Goal: Task Accomplishment & Management: Manage account settings

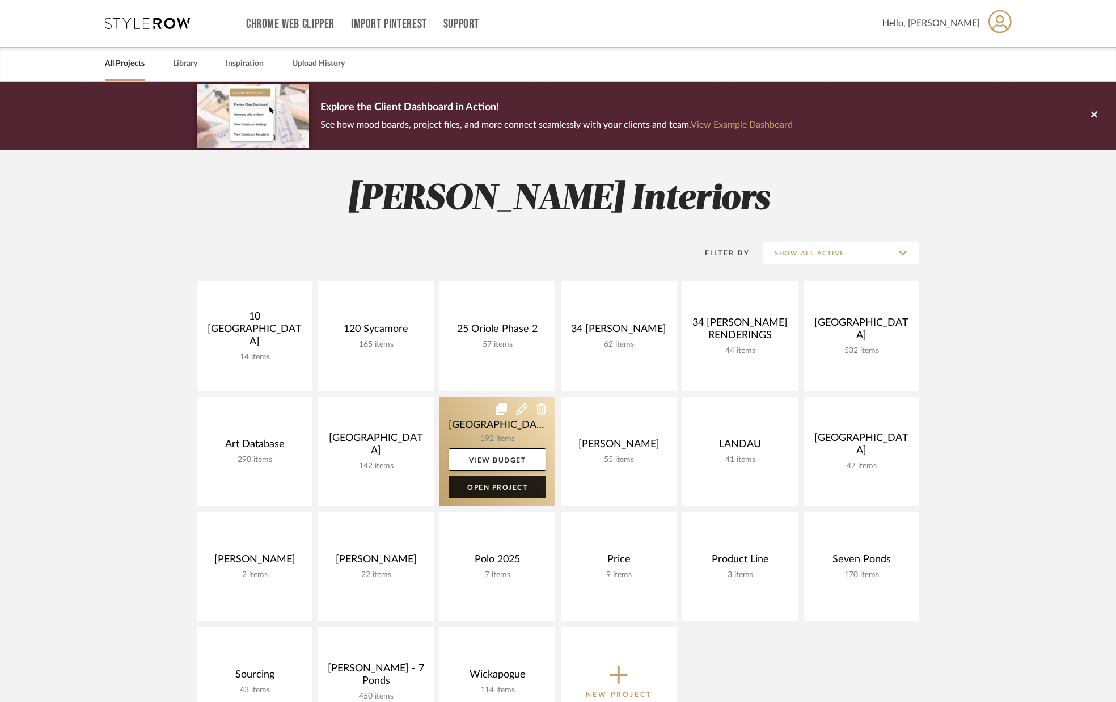
click at [467, 483] on link "Open Project" at bounding box center [498, 486] width 98 height 23
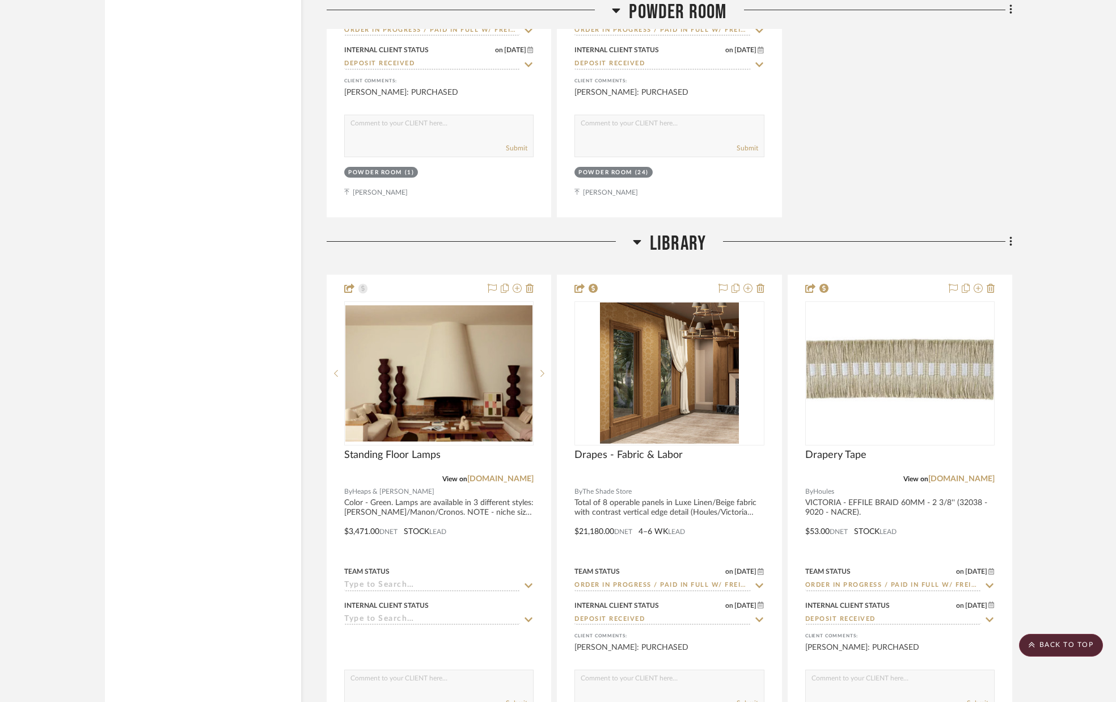
scroll to position [2700, 0]
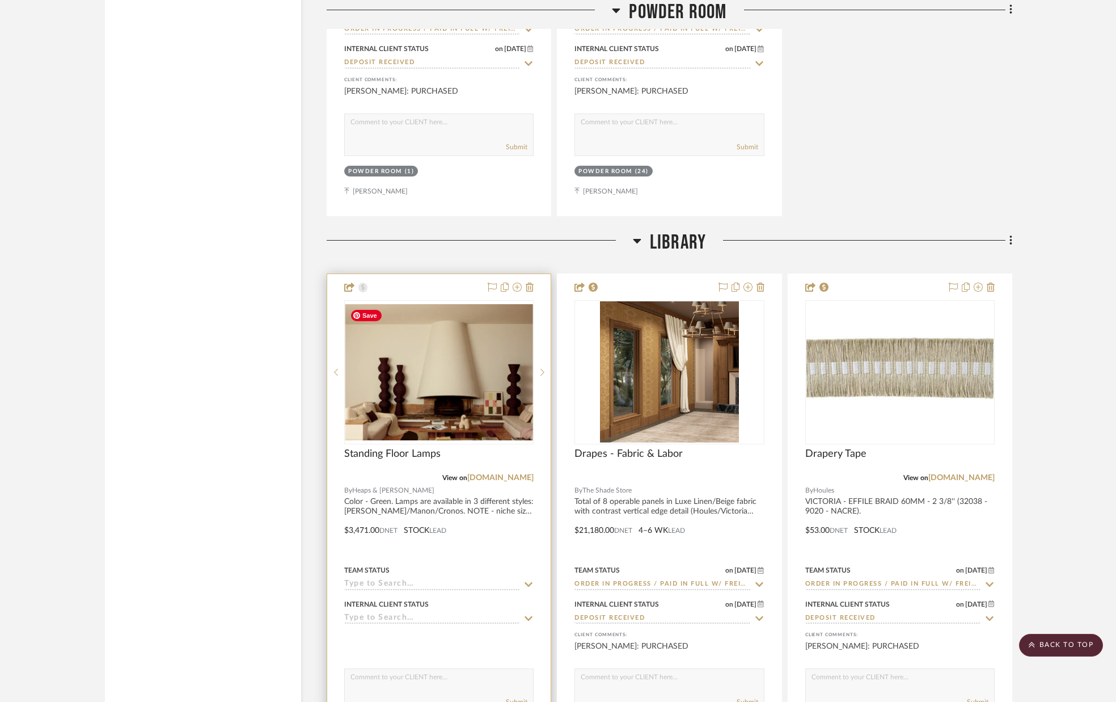
click at [484, 379] on img "0" at bounding box center [438, 372] width 187 height 136
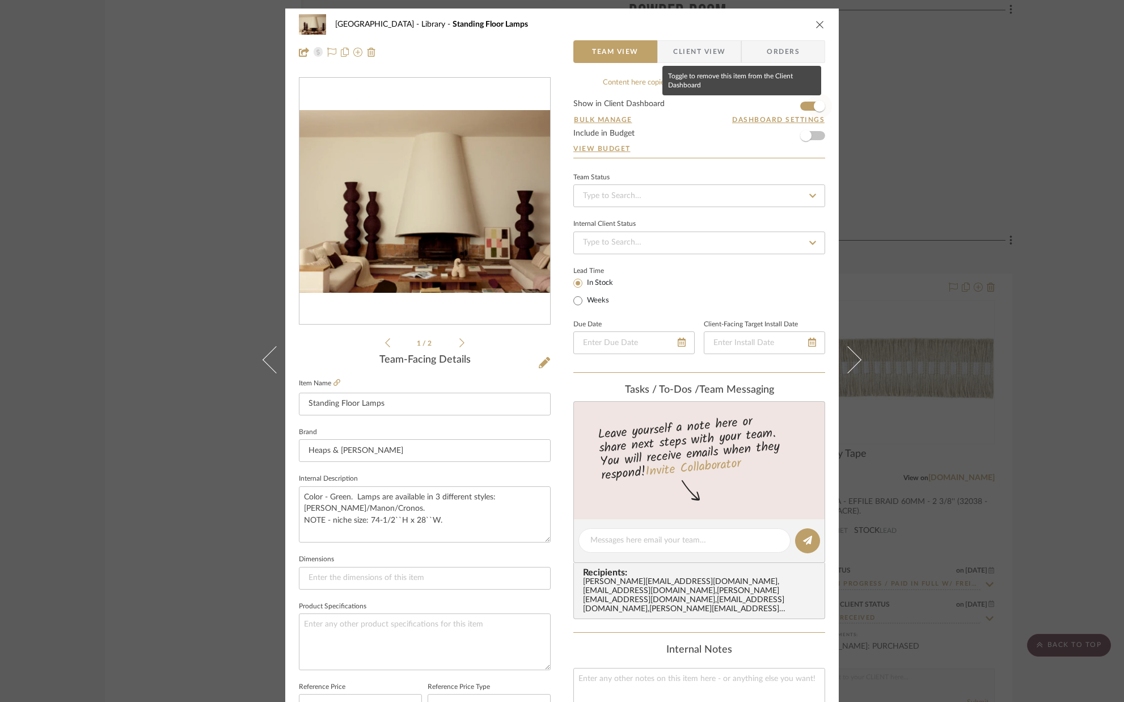
click at [807, 103] on span "button" at bounding box center [819, 106] width 25 height 25
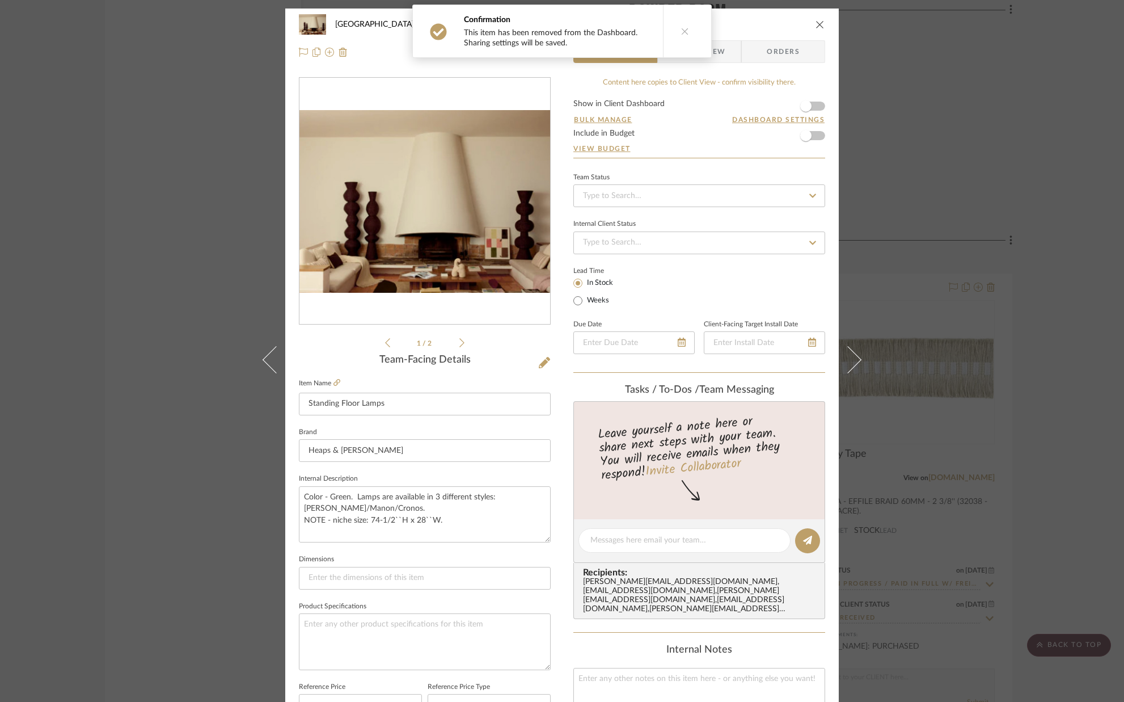
click at [816, 24] on icon "close" at bounding box center [820, 24] width 9 height 9
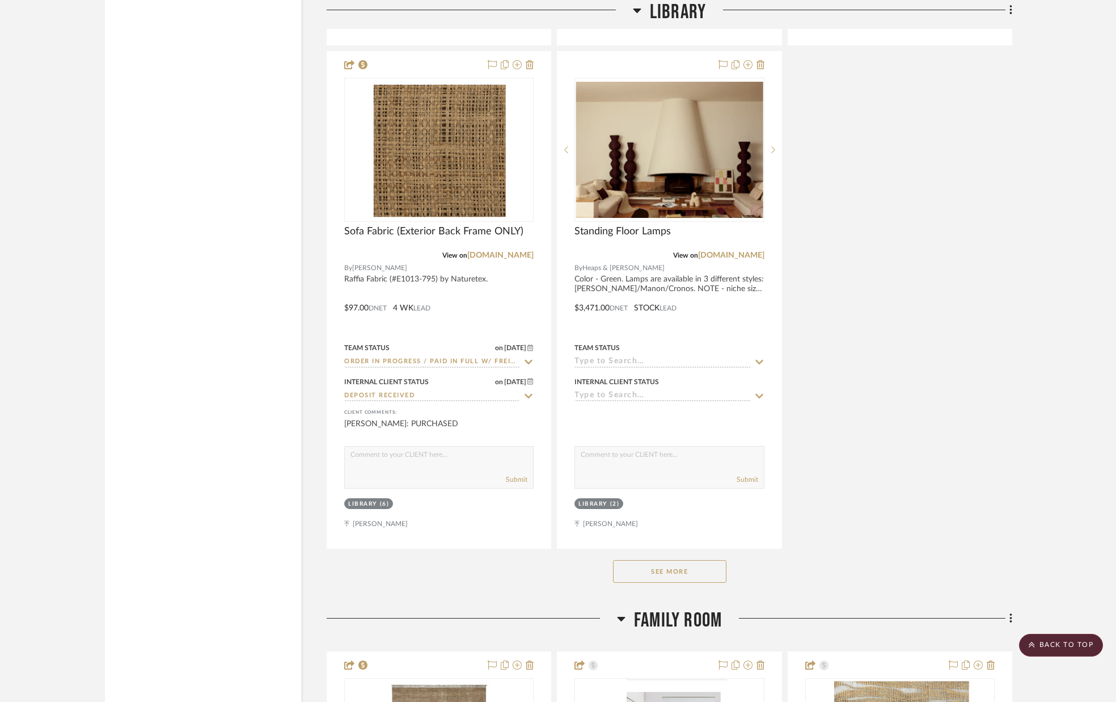
scroll to position [3930, 0]
click at [707, 575] on button "See More" at bounding box center [669, 570] width 113 height 23
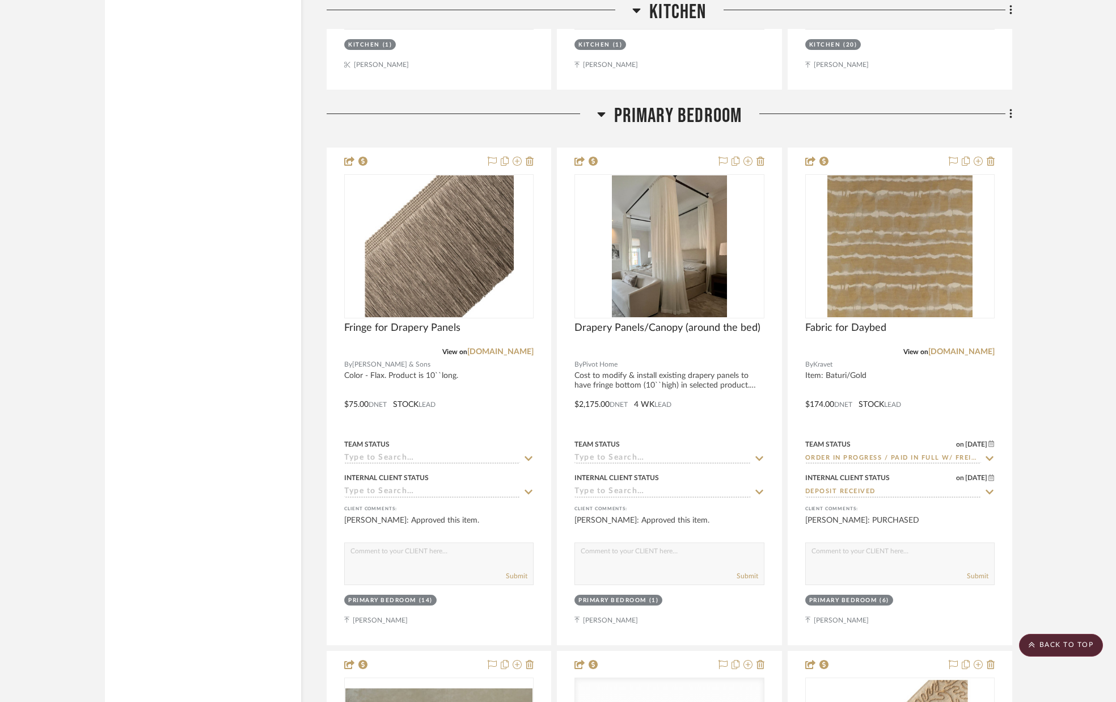
scroll to position [9111, 0]
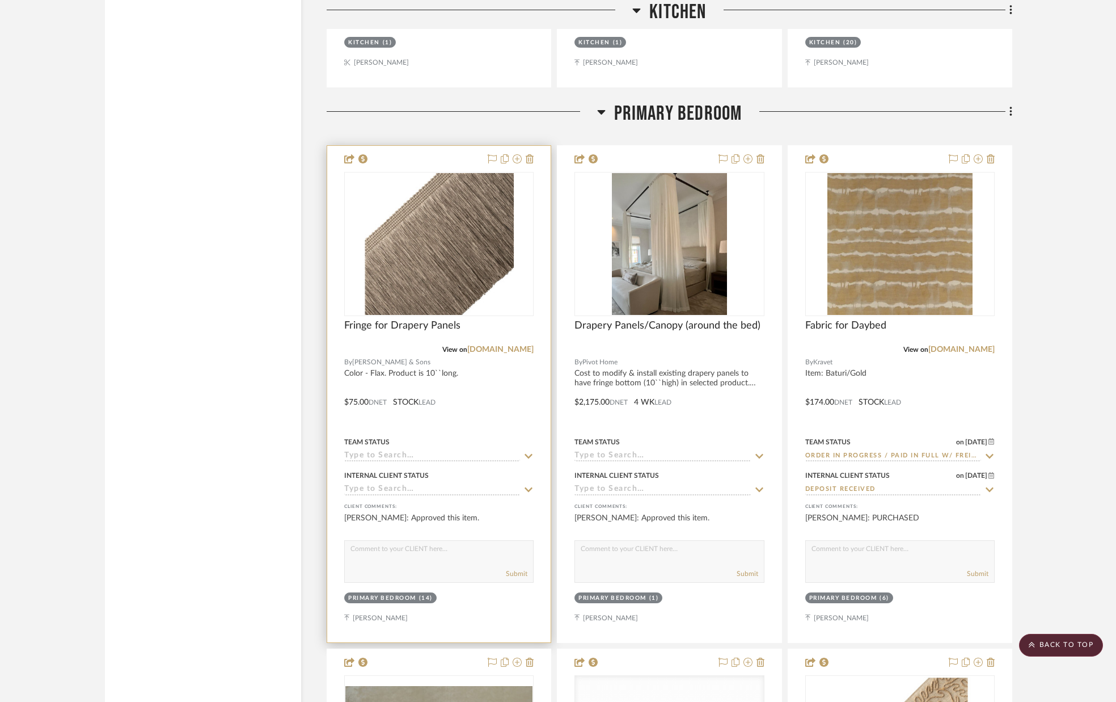
click at [527, 453] on icon at bounding box center [528, 455] width 10 height 9
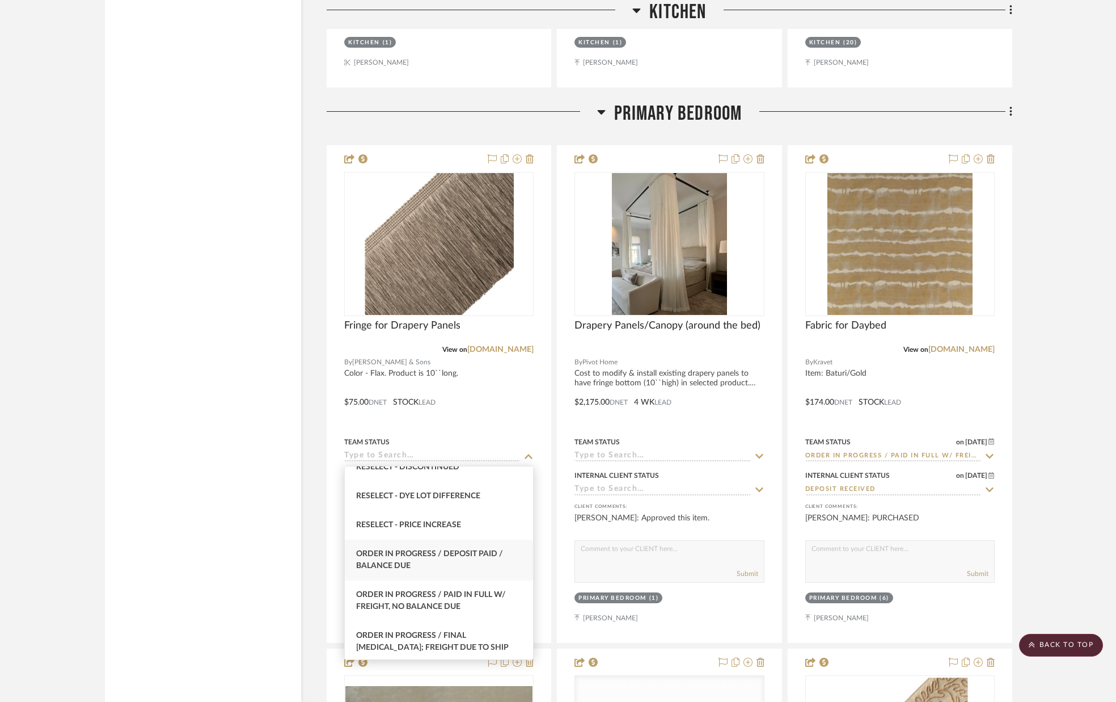
scroll to position [1110, 0]
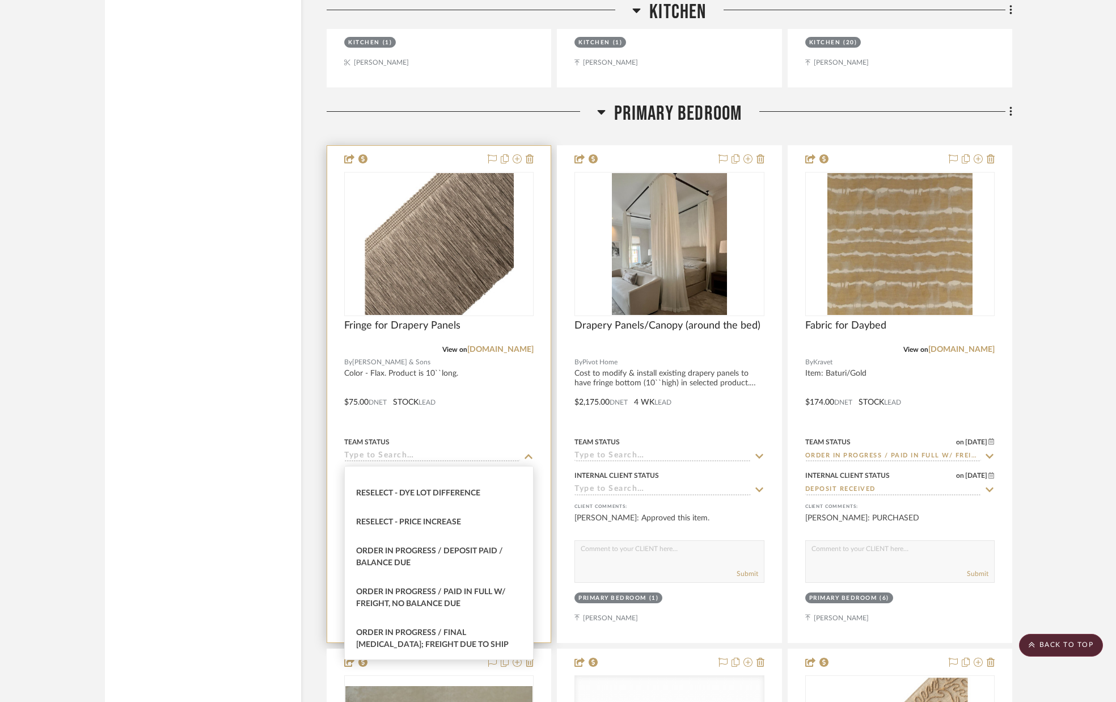
click at [493, 585] on div "Order In Progress / Paid In Full w/ Freight, No Balance due" at bounding box center [439, 597] width 188 height 41
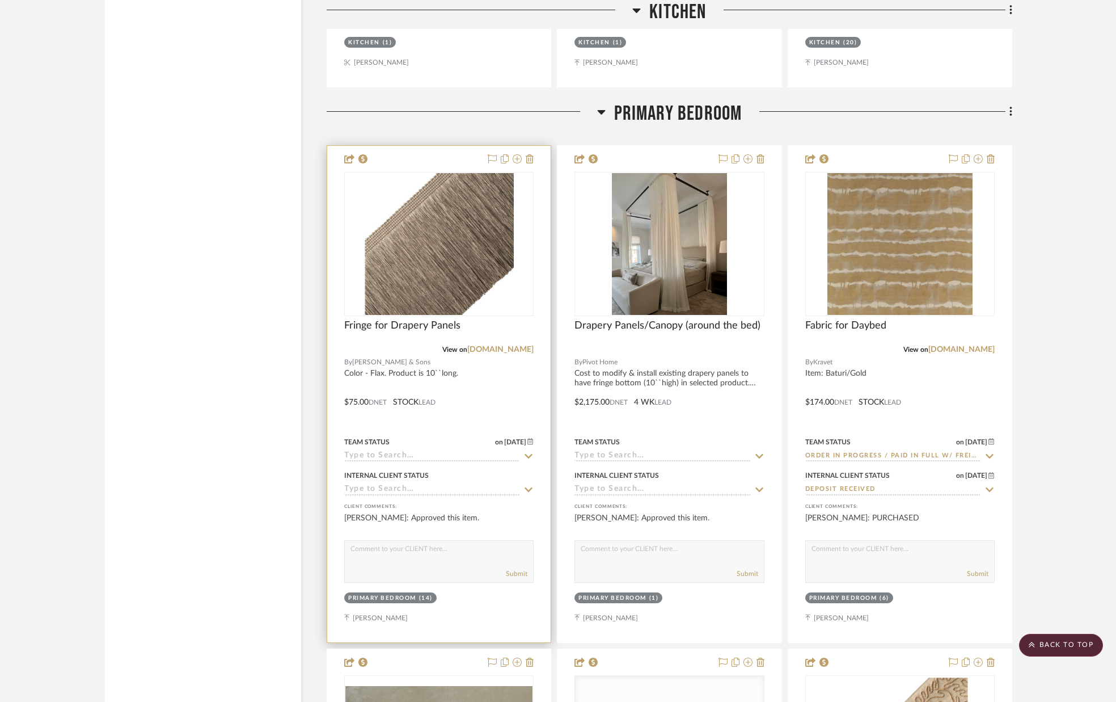
type input "[DATE]"
type input "Order In Progress / Paid In Full w/ Freight, No Balance due"
click at [530, 490] on icon at bounding box center [529, 489] width 8 height 5
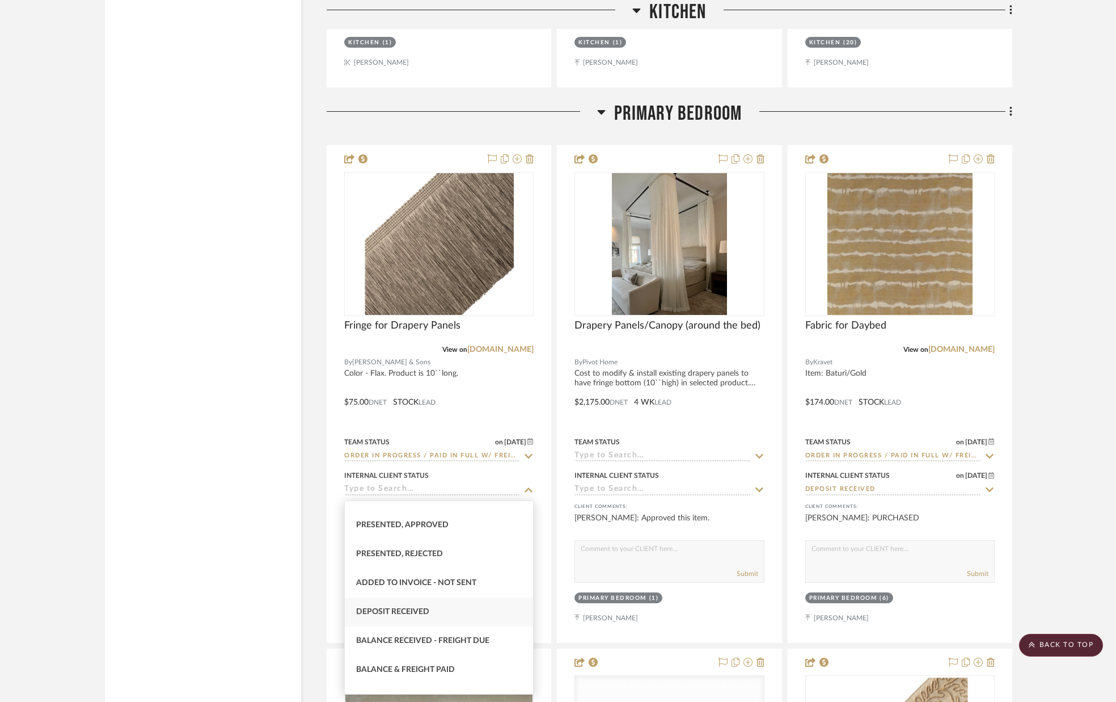
scroll to position [139, 0]
click at [464, 607] on div "Deposit Received" at bounding box center [439, 607] width 188 height 29
type input "[DATE]"
type input "Deposit Received"
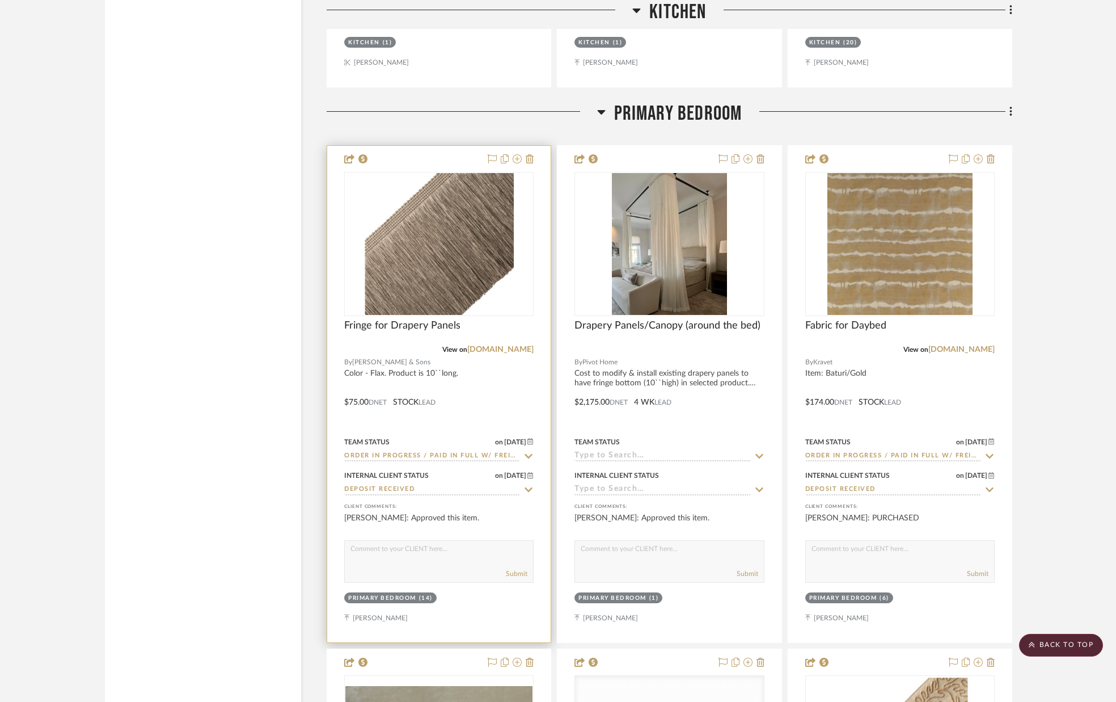
click at [462, 563] on div "Submit" at bounding box center [438, 561] width 189 height 43
click at [449, 561] on textarea at bounding box center [439, 552] width 188 height 22
type textarea "PURCHASED"
click at [518, 573] on button "Submit" at bounding box center [517, 573] width 22 height 10
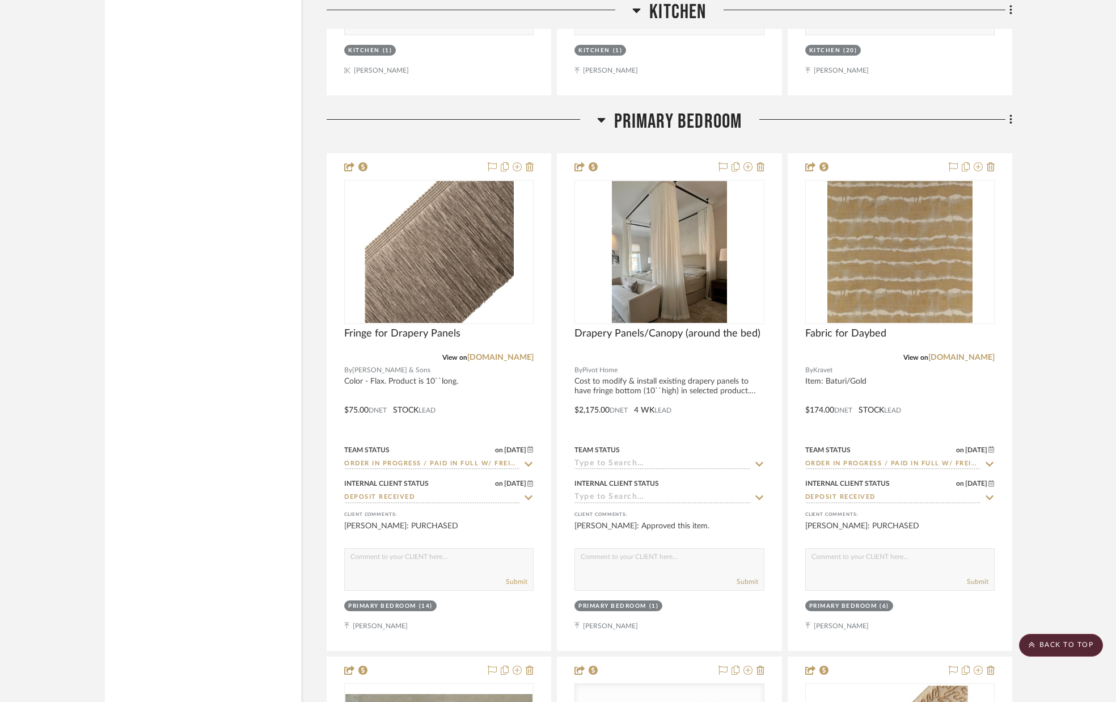
scroll to position [9115, 0]
